Goal: Task Accomplishment & Management: Manage account settings

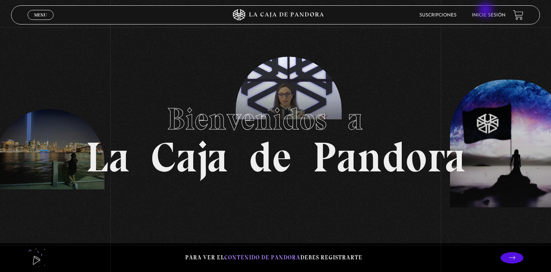
click at [486, 11] on li "Inicie sesión" at bounding box center [489, 15] width 34 height 12
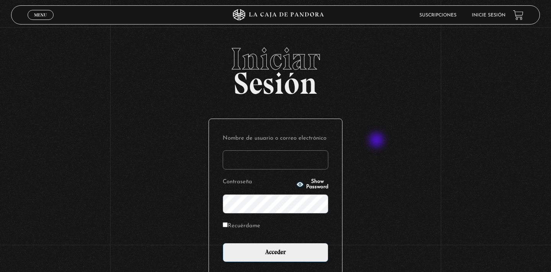
click at [377, 141] on div "Iniciar Sesión Nombre de usuario o correo electrónico Contraseña Show Password …" at bounding box center [275, 190] width 551 height 293
click at [277, 156] on input "Nombre de usuario o correo electrónico" at bounding box center [276, 159] width 106 height 19
type input "[EMAIL_ADDRESS][DOMAIN_NAME]"
click at [275, 251] on input "Acceder" at bounding box center [276, 252] width 106 height 19
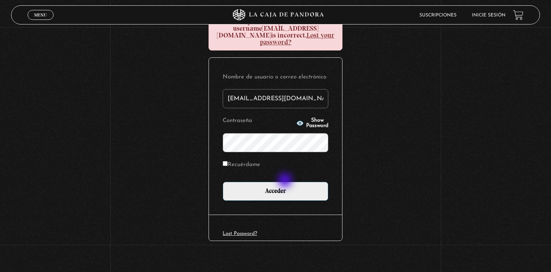
scroll to position [103, 0]
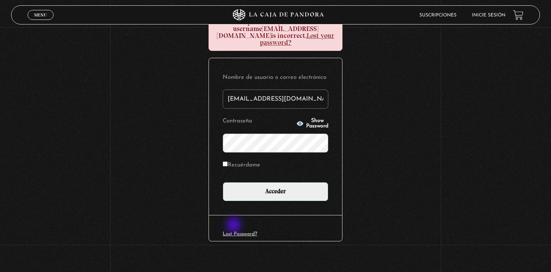
click at [234, 231] on link "Lost Password?" at bounding box center [240, 233] width 34 height 5
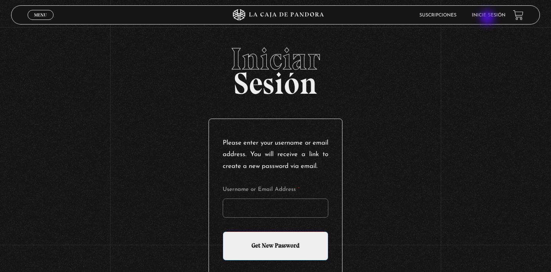
click at [488, 18] on li "Inicie sesión" at bounding box center [489, 15] width 34 height 12
click at [491, 13] on li "Inicie sesión" at bounding box center [489, 15] width 34 height 12
click at [484, 15] on link "Inicie sesión" at bounding box center [489, 15] width 34 height 5
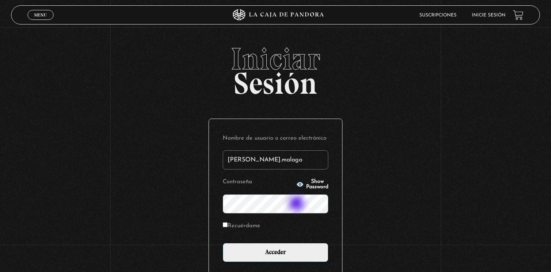
type input "katherine.malaga"
click at [275, 251] on input "Acceder" at bounding box center [276, 252] width 106 height 19
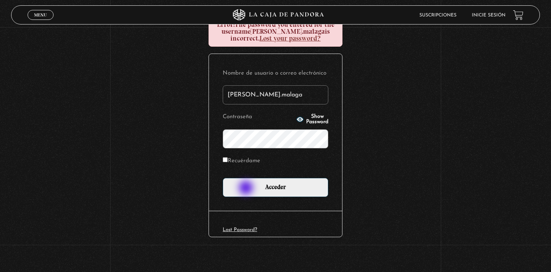
scroll to position [101, 0]
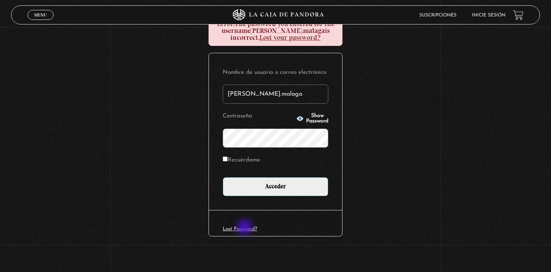
click at [245, 228] on link "Lost Password?" at bounding box center [240, 228] width 34 height 5
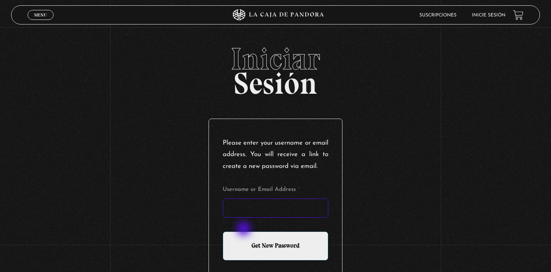
type input "[EMAIL_ADDRESS][DOMAIN_NAME]"
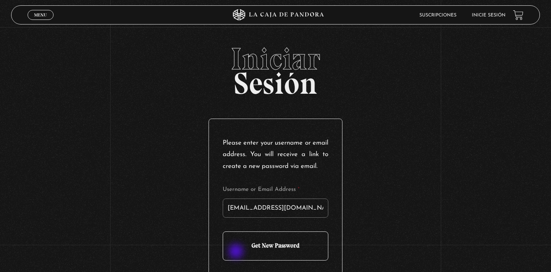
click at [236, 252] on input "Get New Password" at bounding box center [276, 245] width 106 height 29
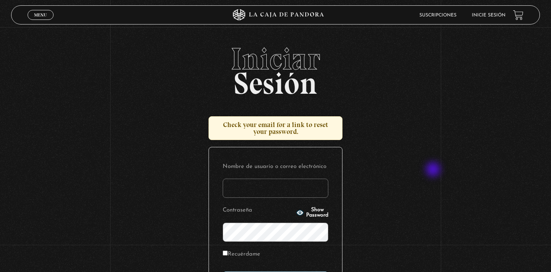
click at [427, 171] on div "Iniciar Sesión Check your email for a link to reset your password. Nombre de us…" at bounding box center [275, 204] width 551 height 321
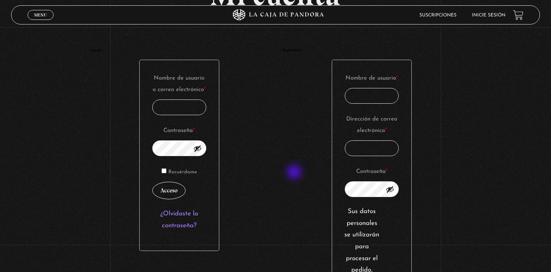
scroll to position [14, 0]
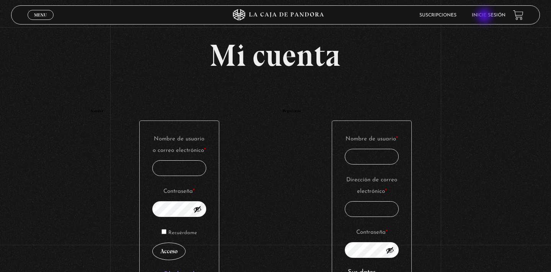
click at [484, 16] on link "Inicie sesión" at bounding box center [489, 15] width 34 height 5
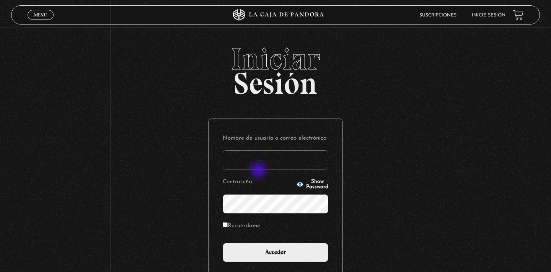
type input "kmalagam@hotmail.com"
click at [275, 251] on input "Acceder" at bounding box center [276, 252] width 106 height 19
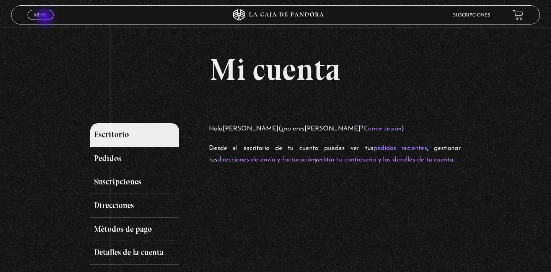
click at [46, 18] on link "Menu Cerrar" at bounding box center [41, 15] width 26 height 10
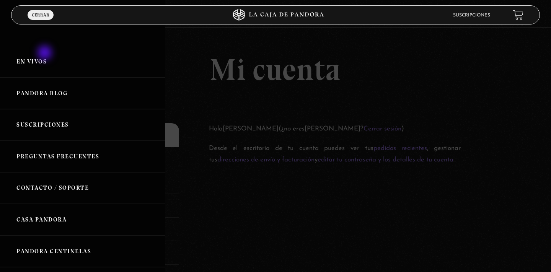
click at [46, 54] on link "En vivos" at bounding box center [82, 62] width 165 height 32
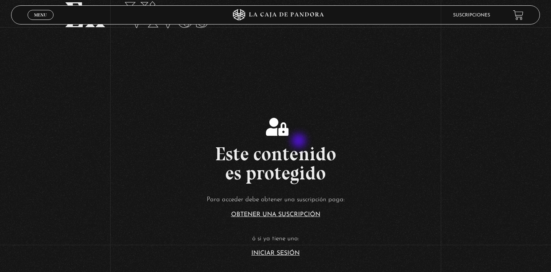
scroll to position [49, 0]
click at [280, 254] on link "Iniciar Sesión" at bounding box center [275, 253] width 48 height 6
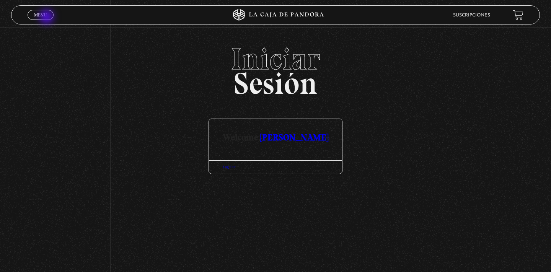
click at [47, 18] on link "Menu Cerrar" at bounding box center [41, 15] width 26 height 10
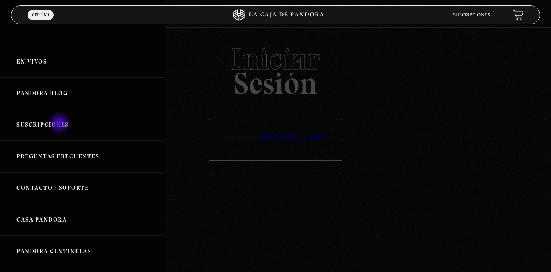
click at [60, 124] on link "Suscripciones" at bounding box center [82, 125] width 165 height 32
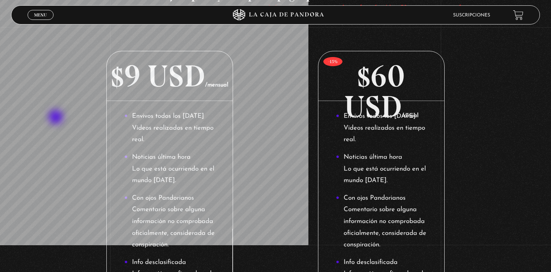
scroll to position [145, 0]
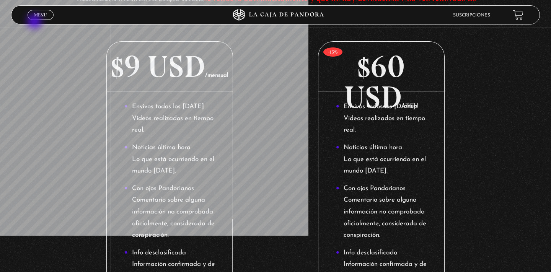
click at [35, 22] on div "Menu Cerrar" at bounding box center [110, 15] width 165 height 18
click at [35, 14] on span "Menu" at bounding box center [40, 15] width 13 height 5
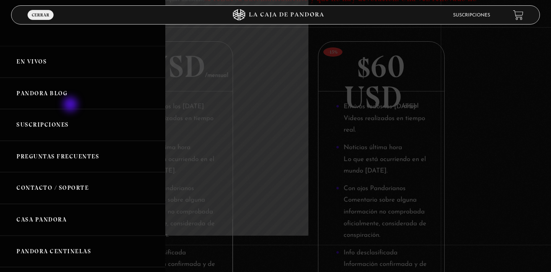
scroll to position [0, 0]
click at [31, 63] on link "En vivos" at bounding box center [82, 62] width 165 height 32
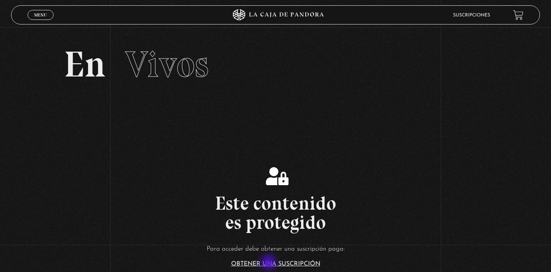
click at [269, 263] on link "Obtener una suscripción" at bounding box center [275, 264] width 89 height 6
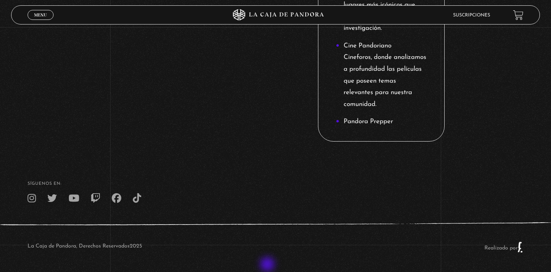
scroll to position [1117, 0]
click at [34, 16] on link "Menu Cerrar" at bounding box center [41, 15] width 26 height 10
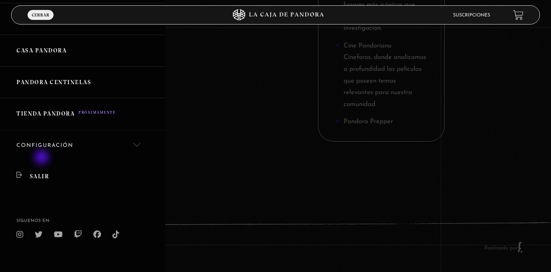
scroll to position [169, 0]
click at [41, 140] on link "Configuración" at bounding box center [82, 146] width 165 height 31
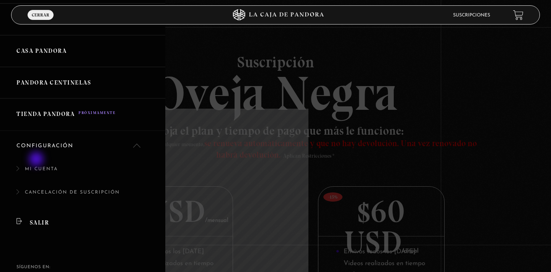
click at [37, 161] on link "Mi cuenta" at bounding box center [82, 172] width 165 height 23
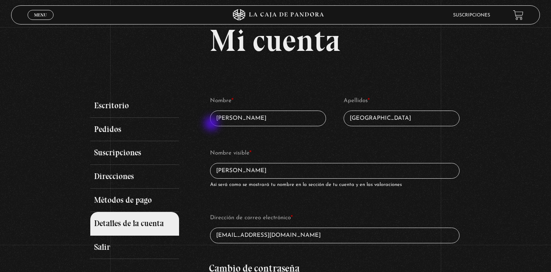
scroll to position [29, 0]
click at [106, 103] on link "Escritorio" at bounding box center [134, 106] width 89 height 24
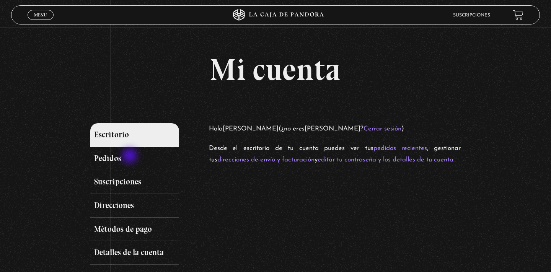
click at [130, 156] on link "Pedidos" at bounding box center [134, 159] width 89 height 24
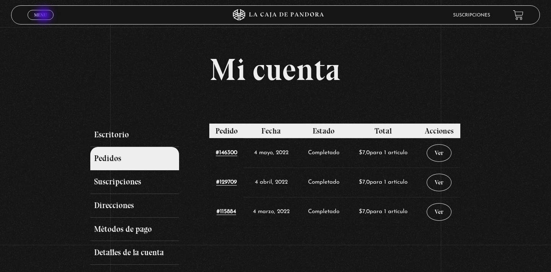
click at [46, 13] on span "Menu" at bounding box center [40, 15] width 13 height 5
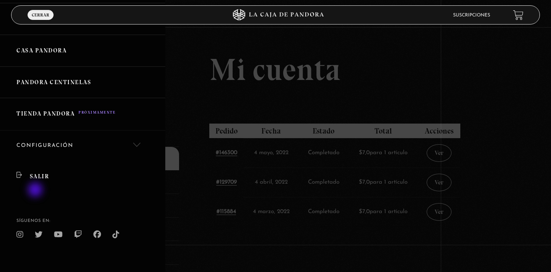
scroll to position [169, 0]
click at [38, 171] on link "Salir" at bounding box center [82, 176] width 165 height 31
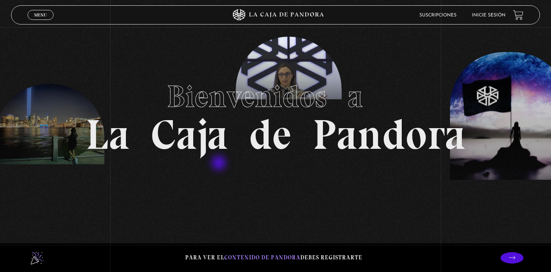
scroll to position [28, 0]
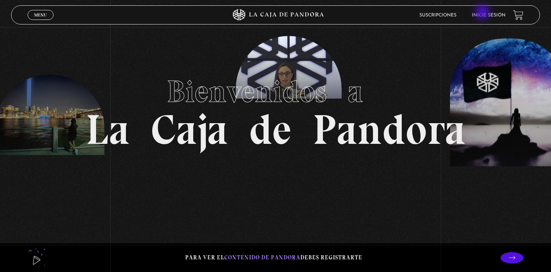
click at [483, 13] on li "Inicie sesión" at bounding box center [489, 15] width 34 height 12
click at [485, 16] on link "Inicie sesión" at bounding box center [489, 15] width 34 height 5
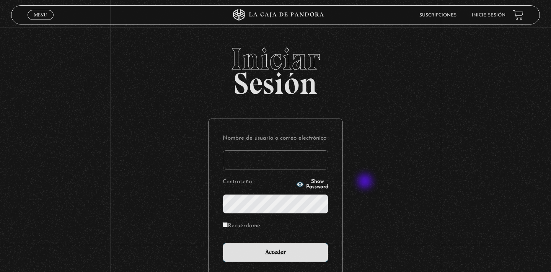
click at [364, 182] on div "Iniciar Sesión Nombre de usuario o correo electrónico Contraseña Show Password …" at bounding box center [275, 190] width 551 height 293
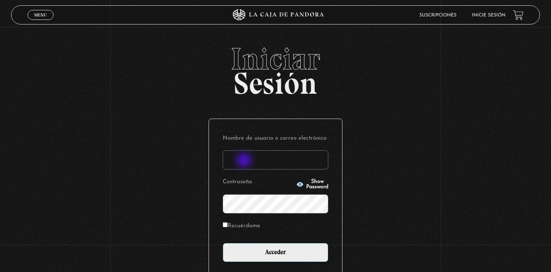
click at [245, 161] on input "Nombre de usuario o correo electrónico" at bounding box center [276, 159] width 106 height 19
type input "ka"
type input "[PERSON_NAME][EMAIL_ADDRESS][DOMAIN_NAME]"
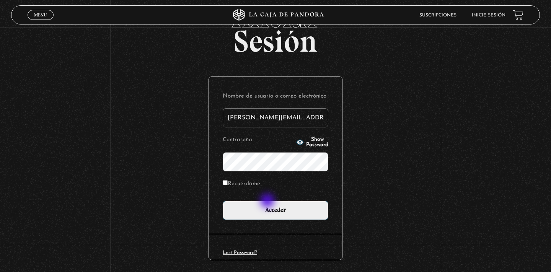
scroll to position [52, 0]
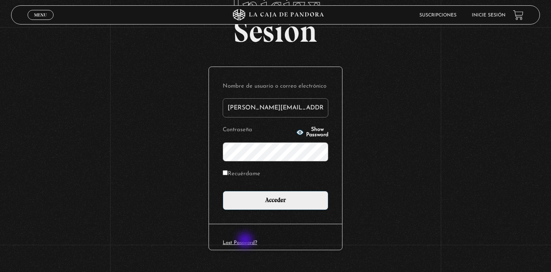
click at [246, 242] on link "Lost Password?" at bounding box center [240, 242] width 34 height 5
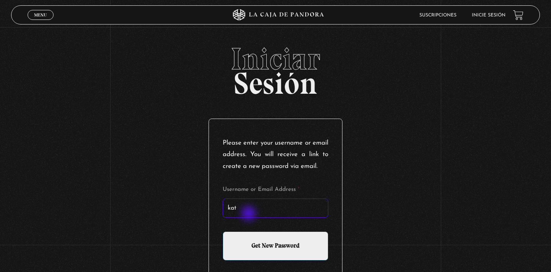
type input "[DEMOGRAPHIC_DATA]"
type input "[PERSON_NAME][EMAIL_ADDRESS][DOMAIN_NAME]"
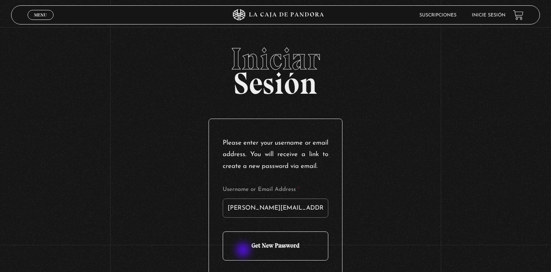
click at [244, 251] on input "Get New Password" at bounding box center [276, 245] width 106 height 29
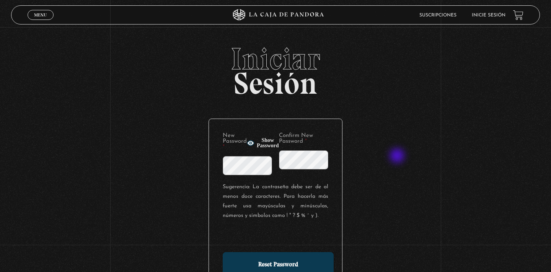
click at [398, 156] on div "Iniciar Sesión New Password * Show Password Confirm New Password * Sugerencia: …" at bounding box center [275, 185] width 551 height 282
click at [243, 155] on div "New Password * Show Password" at bounding box center [247, 154] width 49 height 42
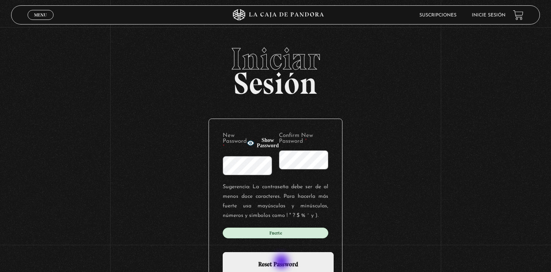
click at [282, 262] on input "Reset Password" at bounding box center [278, 264] width 111 height 25
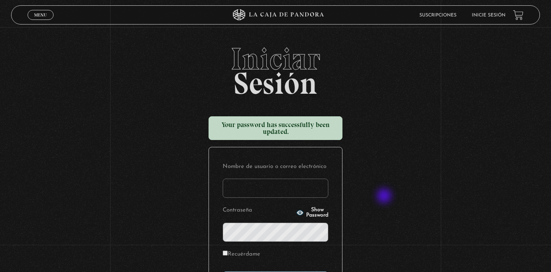
click at [385, 197] on div "Iniciar Sesión Your password has successfully been updated. Nombre de usuario o…" at bounding box center [275, 204] width 551 height 321
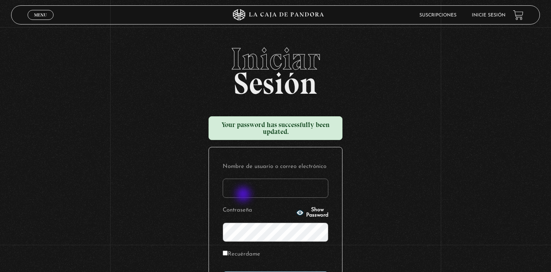
click at [244, 195] on input "Nombre de usuario o correo electrónico" at bounding box center [276, 188] width 106 height 19
type input "katheri"
type input "katherine.malaga@hotmail.com"
click at [293, 208] on p "Contraseña Show Password" at bounding box center [276, 223] width 106 height 37
click at [306, 211] on span "Show Password" at bounding box center [317, 212] width 22 height 11
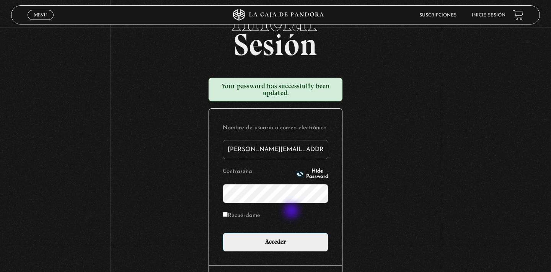
scroll to position [41, 0]
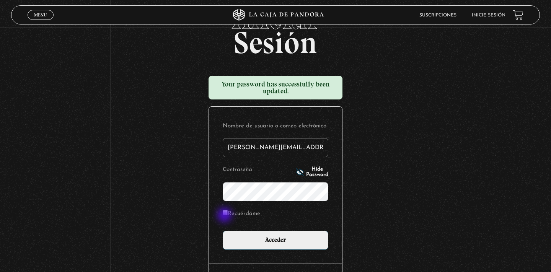
click at [223, 216] on label "Recuérdame" at bounding box center [241, 214] width 37 height 12
click at [223, 215] on input "Recuérdame" at bounding box center [225, 212] width 5 height 5
checkbox input "true"
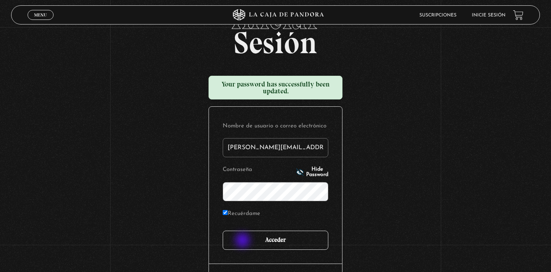
click at [243, 241] on input "Acceder" at bounding box center [276, 240] width 106 height 19
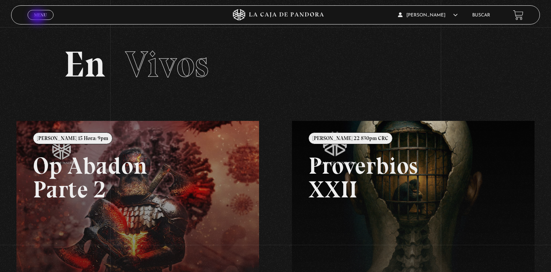
click at [38, 17] on span "Menu" at bounding box center [40, 15] width 13 height 5
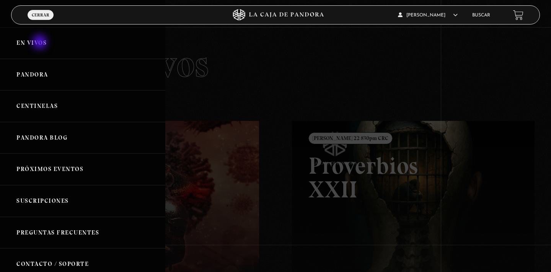
click at [39, 41] on link "En vivos" at bounding box center [82, 43] width 165 height 32
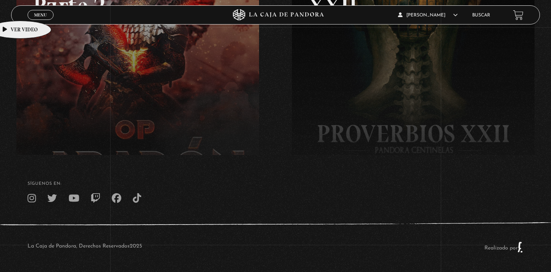
scroll to position [184, 0]
click at [38, 12] on link "Menu Cerrar" at bounding box center [41, 15] width 26 height 10
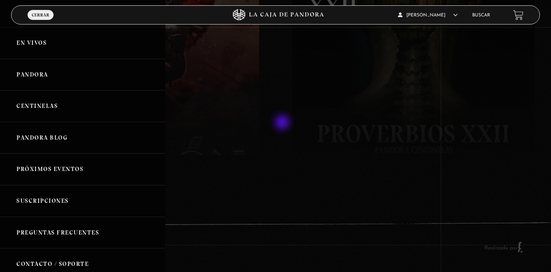
scroll to position [0, 0]
click at [295, 136] on div at bounding box center [275, 136] width 551 height 272
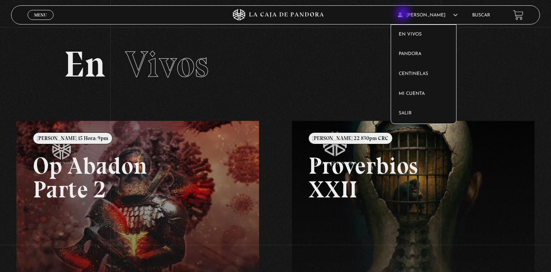
click at [405, 15] on span "Katherine Málaga" at bounding box center [428, 15] width 60 height 5
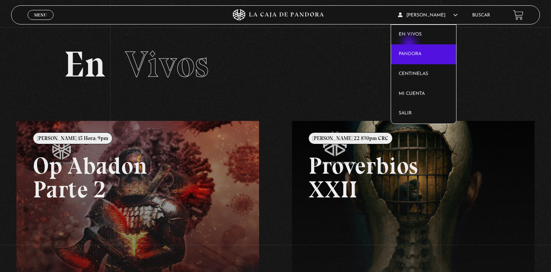
click at [410, 45] on link "Pandora" at bounding box center [423, 54] width 65 height 20
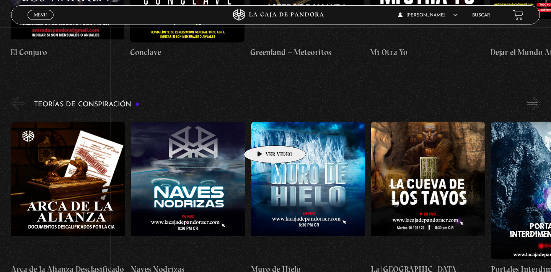
scroll to position [1177, 0]
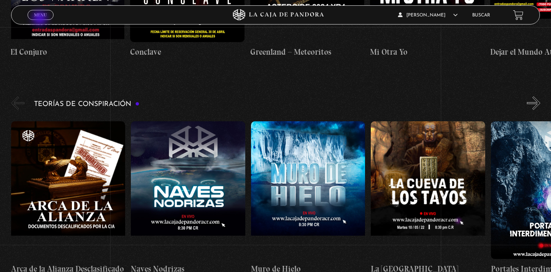
click at [41, 19] on link "Menu Cerrar" at bounding box center [41, 15] width 26 height 10
